Goal: Task Accomplishment & Management: Manage account settings

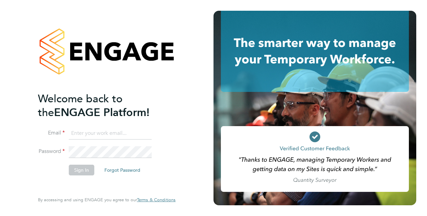
type input "[PERSON_NAME][EMAIL_ADDRESS][DOMAIN_NAME]"
click at [76, 169] on button "Sign In" at bounding box center [81, 170] width 25 height 11
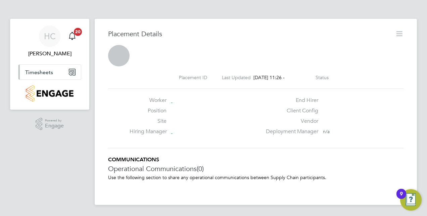
click at [35, 71] on span "Timesheets" at bounding box center [39, 72] width 28 height 6
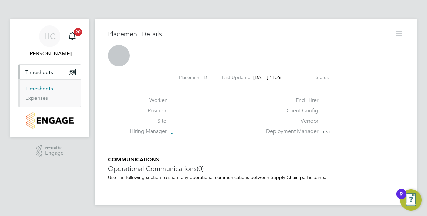
click at [37, 88] on link "Timesheets" at bounding box center [39, 88] width 28 height 6
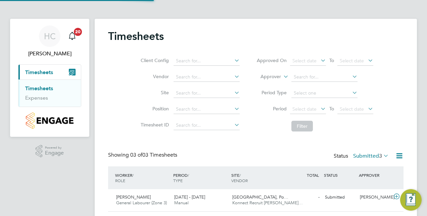
scroll to position [22, 58]
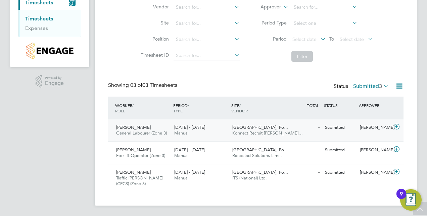
click at [132, 127] on span "[PERSON_NAME]" at bounding box center [133, 127] width 35 height 6
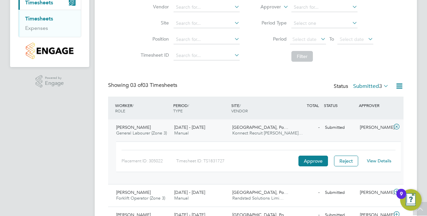
click at [377, 160] on link "View Details" at bounding box center [379, 161] width 24 height 6
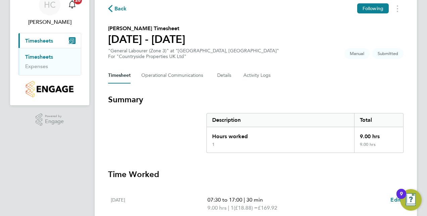
scroll to position [31, 0]
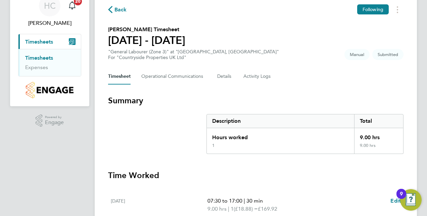
click at [30, 58] on link "Timesheets" at bounding box center [39, 58] width 28 height 6
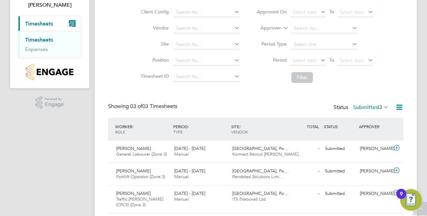
scroll to position [54, 0]
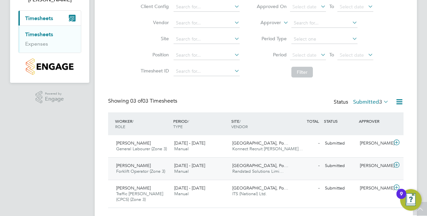
click at [133, 167] on span "Jamie Russell" at bounding box center [133, 166] width 35 height 6
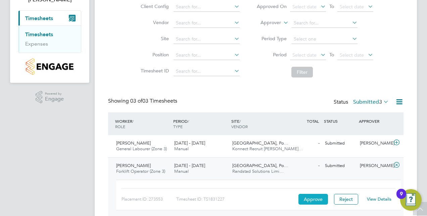
click at [307, 198] on button "Approve" at bounding box center [313, 199] width 30 height 11
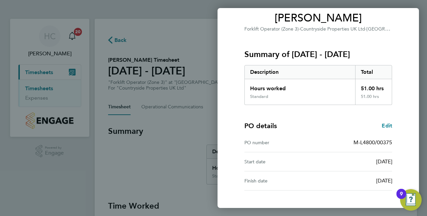
scroll to position [105, 0]
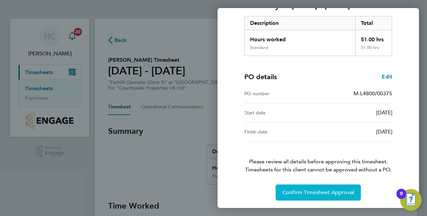
click at [289, 189] on span "Confirm Timesheet Approval" at bounding box center [318, 192] width 72 height 7
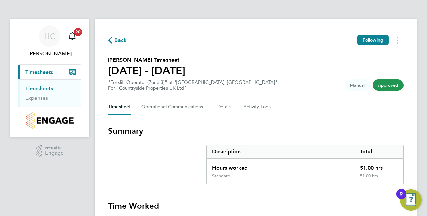
click at [35, 89] on link "Timesheets" at bounding box center [39, 88] width 28 height 6
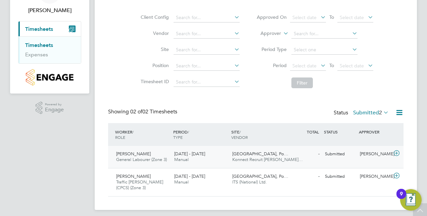
scroll to position [47, 0]
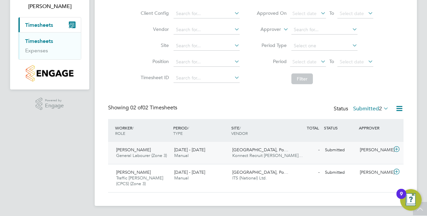
click at [152, 155] on span "General Labourer (Zone 3)" at bounding box center [141, 156] width 51 height 6
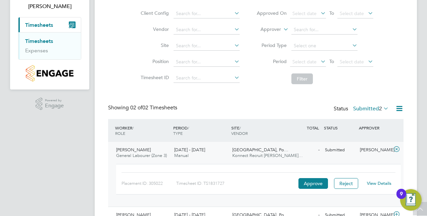
click at [377, 183] on link "View Details" at bounding box center [379, 183] width 24 height 6
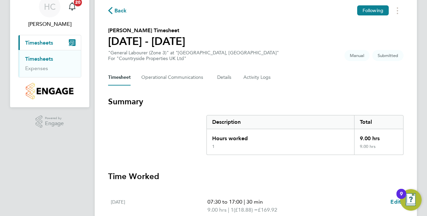
scroll to position [17, 0]
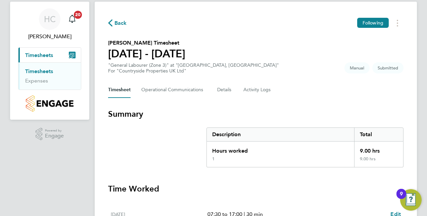
click at [34, 73] on link "Timesheets" at bounding box center [39, 71] width 28 height 6
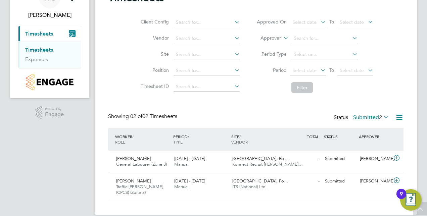
scroll to position [47, 0]
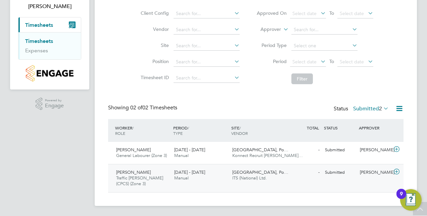
click at [151, 172] on span "Enrico Zagnoli De Souza" at bounding box center [133, 172] width 35 height 6
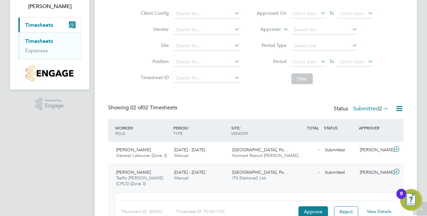
click at [375, 210] on link "View Details" at bounding box center [379, 212] width 24 height 6
